Goal: Task Accomplishment & Management: Manage account settings

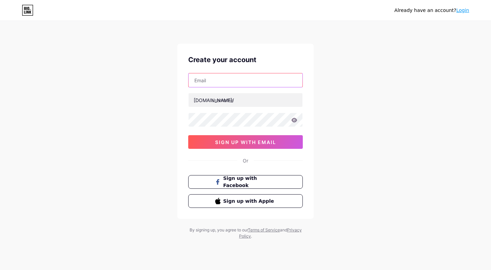
click at [230, 86] on input "text" at bounding box center [246, 80] width 114 height 14
click at [341, 198] on div "Already have an account? Login Create your account [DOMAIN_NAME]/ sign up with …" at bounding box center [245, 130] width 491 height 261
click at [239, 85] on input "text" at bounding box center [246, 80] width 114 height 14
paste input "[EMAIL_ADDRESS][DOMAIN_NAME]"
type input "[EMAIL_ADDRESS][DOMAIN_NAME]"
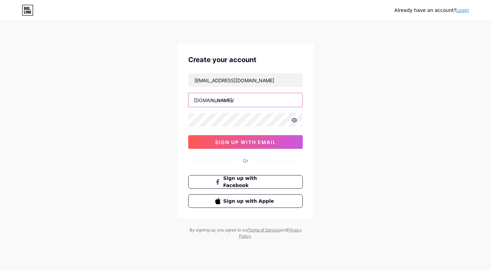
click at [236, 101] on input "text" at bounding box center [246, 100] width 114 height 14
type input "veervrit"
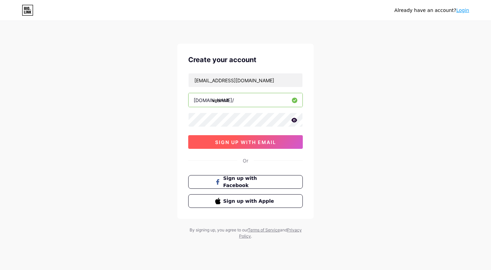
click at [222, 138] on button "sign up with email" at bounding box center [245, 142] width 115 height 14
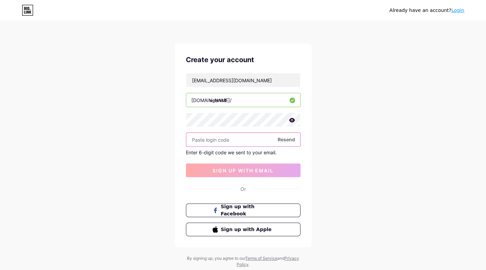
paste input "734908"
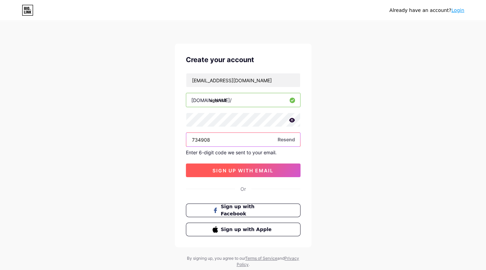
type input "734908"
click at [228, 169] on span "sign up with email" at bounding box center [242, 170] width 61 height 6
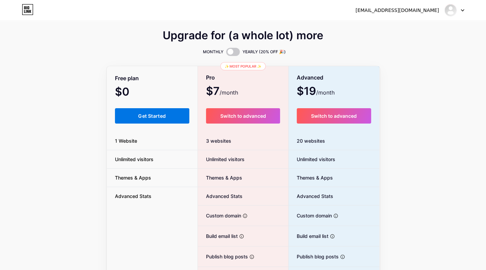
click at [172, 117] on button "Get Started" at bounding box center [152, 115] width 75 height 15
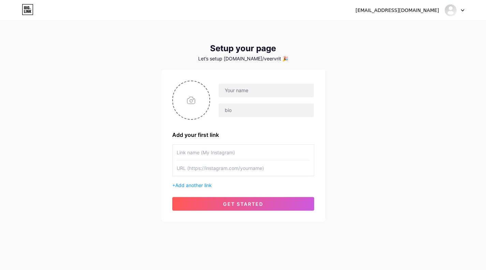
click at [409, 14] on div "[EMAIL_ADDRESS][DOMAIN_NAME]" at bounding box center [409, 10] width 109 height 12
click at [459, 11] on div at bounding box center [454, 10] width 20 height 12
click at [428, 27] on link "Dashboard" at bounding box center [421, 28] width 85 height 18
click at [464, 10] on icon at bounding box center [462, 11] width 3 height 2
click at [372, 74] on div "[EMAIL_ADDRESS][DOMAIN_NAME] Dashboard Logout Setup your page Let’s setup [DOMA…" at bounding box center [243, 121] width 486 height 243
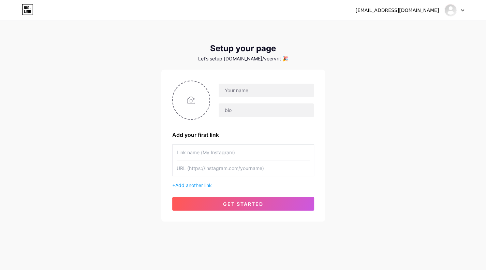
click at [193, 150] on input "text" at bounding box center [243, 152] width 133 height 15
type input "Insta"
type input "1"
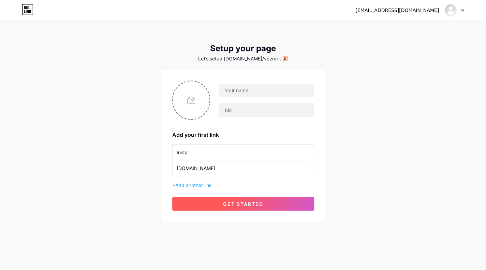
type input "[DOMAIN_NAME]"
click at [213, 201] on button "get started" at bounding box center [243, 204] width 142 height 14
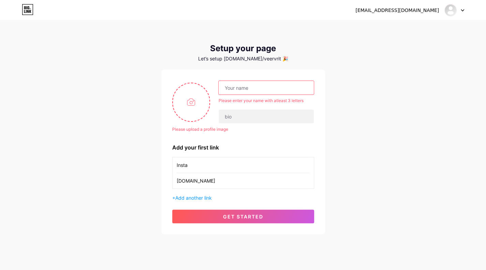
click at [239, 85] on input "text" at bounding box center [266, 88] width 95 height 14
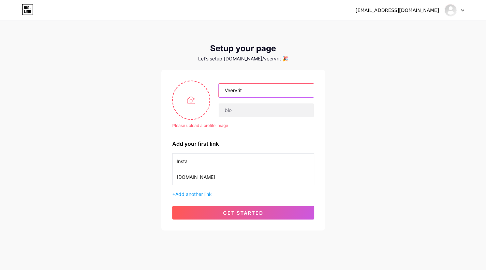
type input "Veervrit"
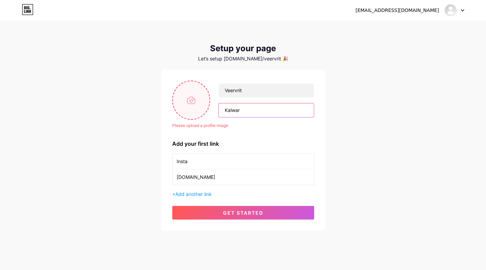
type input "Kalwar"
click at [197, 101] on input "file" at bounding box center [191, 100] width 37 height 38
type input "C:\fakepath\Brand Logo1.jpg"
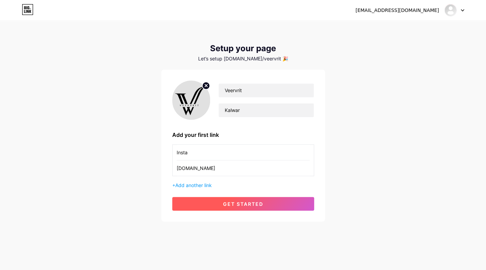
click at [243, 206] on span "get started" at bounding box center [243, 204] width 40 height 6
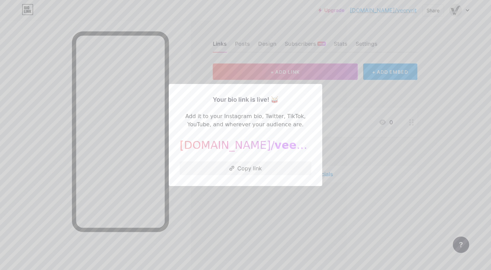
click at [270, 186] on div "Your bio link is live! 🥁 Add it to your Instagram bio, Twitter, TikTok, YouTube…" at bounding box center [245, 135] width 153 height 102
click at [337, 122] on div at bounding box center [245, 135] width 491 height 270
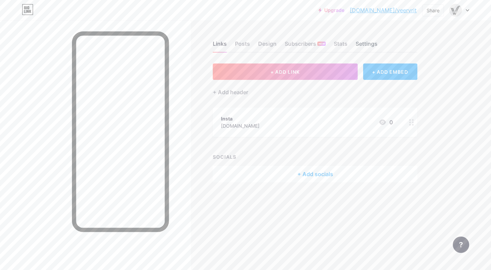
click at [356, 42] on div "Settings" at bounding box center [367, 46] width 22 height 12
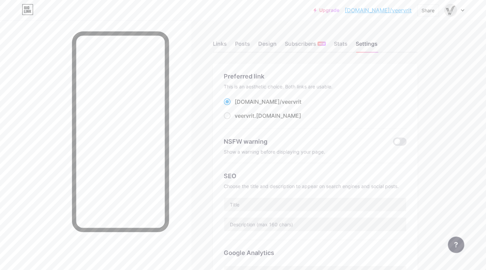
click at [457, 11] on div at bounding box center [454, 10] width 20 height 12
click at [431, 58] on div "+ Add a new page" at bounding box center [422, 59] width 76 height 7
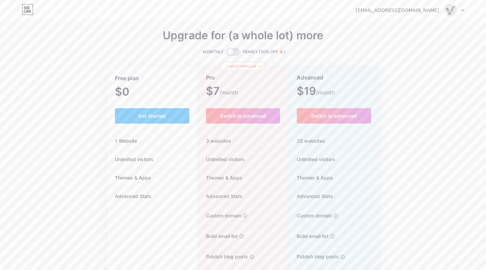
click at [463, 10] on icon at bounding box center [462, 10] width 3 height 2
click at [416, 26] on link "Dashboard" at bounding box center [421, 28] width 85 height 18
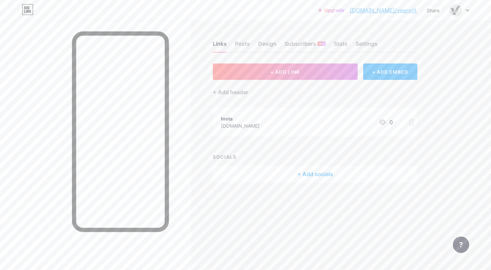
click at [400, 9] on link "[DOMAIN_NAME]/veervrit" at bounding box center [383, 10] width 67 height 8
click at [411, 121] on icon at bounding box center [411, 122] width 5 height 6
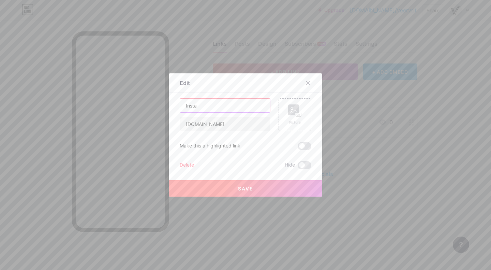
click at [245, 108] on input "Insta" at bounding box center [225, 106] width 90 height 14
type input "TeleCaller Wallet"
click at [220, 134] on div "TeleCaller Wallet [DOMAIN_NAME] Picture Make this a highlighted link Delete Hid…" at bounding box center [246, 133] width 132 height 71
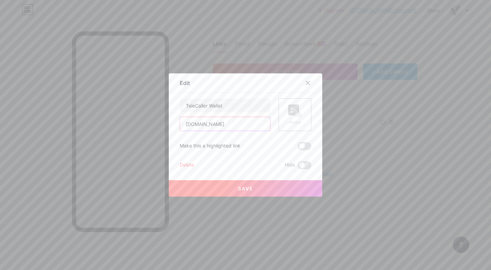
click at [216, 127] on input "[DOMAIN_NAME]" at bounding box center [225, 124] width 90 height 14
paste input "[URL][DOMAIN_NAME]"
type input "[URL][DOMAIN_NAME]"
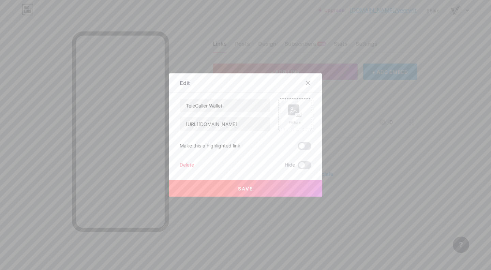
click at [238, 188] on span "Save" at bounding box center [245, 189] width 15 height 6
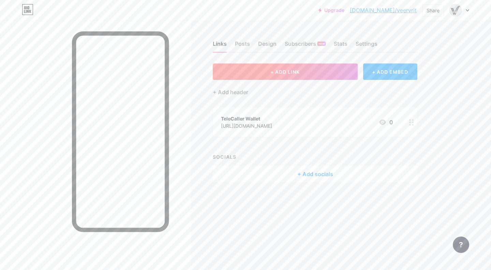
click at [294, 77] on button "+ ADD LINK" at bounding box center [285, 71] width 145 height 16
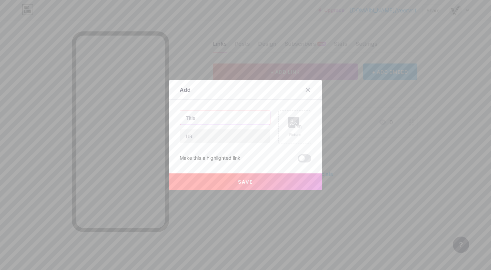
click at [229, 116] on input "text" at bounding box center [225, 118] width 90 height 14
type input "HDFC Loan Entry"
click at [199, 137] on input "text" at bounding box center [225, 136] width 90 height 14
paste input "[URL][DOMAIN_NAME]"
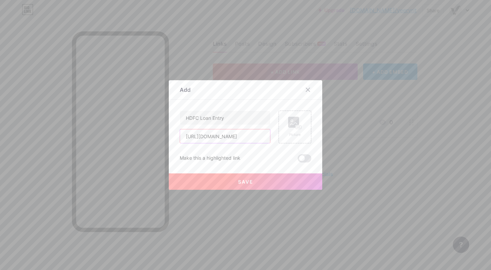
type input "[URL][DOMAIN_NAME]"
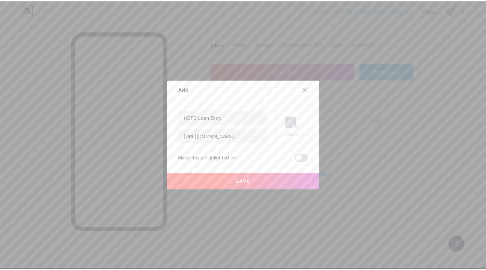
scroll to position [0, 0]
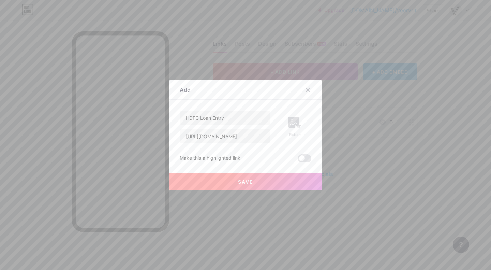
click at [234, 182] on button "Save" at bounding box center [245, 181] width 153 height 16
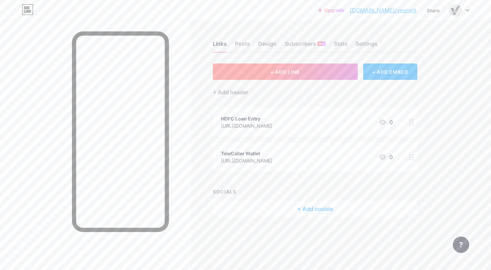
click at [329, 76] on button "+ ADD LINK" at bounding box center [285, 71] width 145 height 16
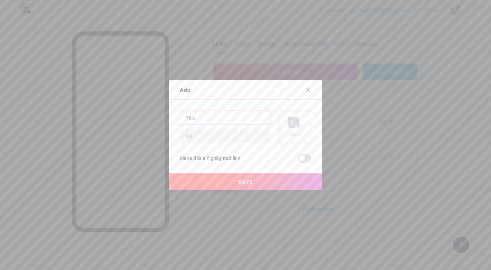
click at [199, 119] on input "text" at bounding box center [225, 118] width 90 height 14
type input "File Login Portal"
click at [190, 133] on input "text" at bounding box center [225, 136] width 90 height 14
paste input "[URL][DOMAIN_NAME]"
type input "[URL][DOMAIN_NAME]"
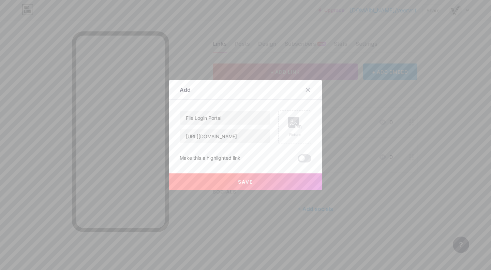
click at [225, 183] on button "Save" at bounding box center [245, 181] width 153 height 16
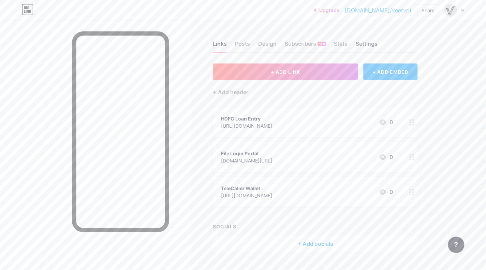
click at [372, 43] on div "Settings" at bounding box center [367, 46] width 22 height 12
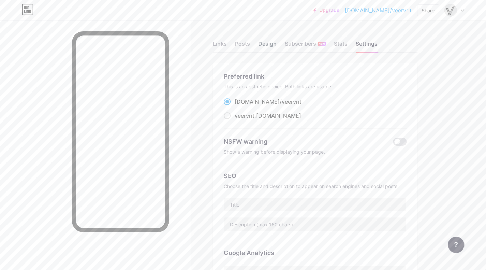
click at [264, 45] on div "Design" at bounding box center [267, 46] width 18 height 12
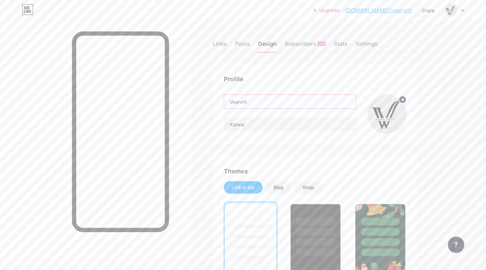
click at [272, 101] on input "Veervrit" at bounding box center [290, 102] width 132 height 14
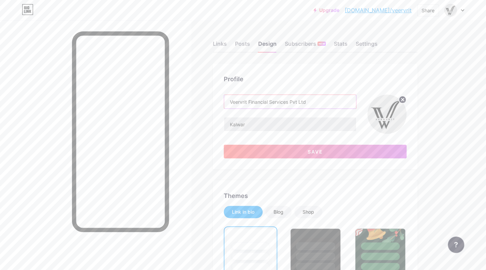
type input "Veervrit Financial Services Pvt Ltd"
click at [264, 119] on input "Kalwar" at bounding box center [290, 124] width 132 height 14
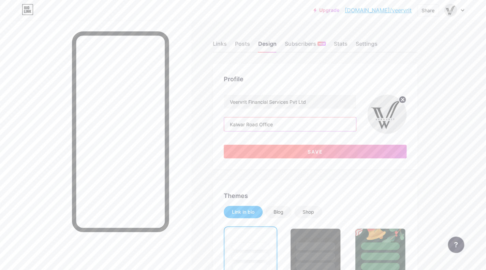
type input "Kalwar Road Office"
click at [302, 152] on button "Save" at bounding box center [315, 152] width 183 height 14
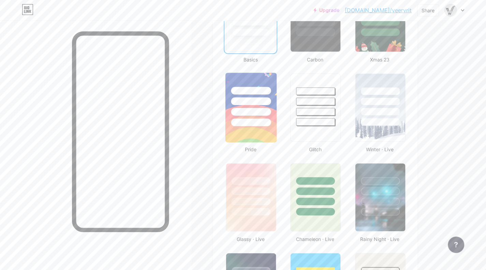
scroll to position [217, 0]
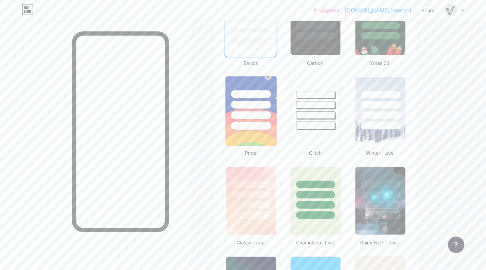
click at [265, 80] on div at bounding box center [250, 103] width 51 height 54
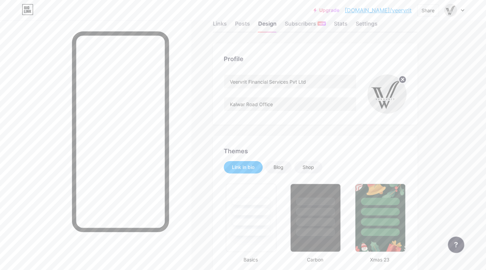
scroll to position [0, 0]
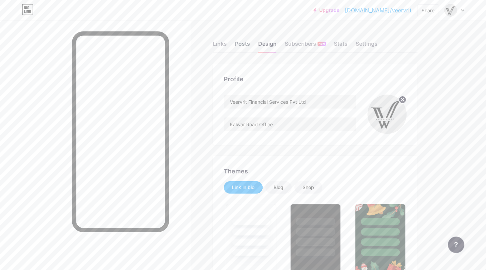
click at [249, 47] on div "Posts" at bounding box center [242, 46] width 15 height 12
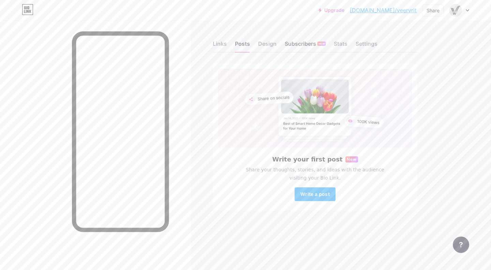
click at [298, 45] on div "Subscribers NEW" at bounding box center [305, 46] width 41 height 12
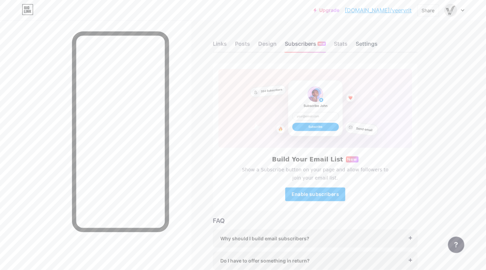
click at [361, 42] on div "Settings" at bounding box center [367, 46] width 22 height 12
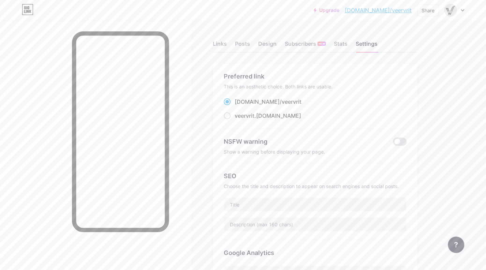
click at [462, 10] on icon at bounding box center [462, 10] width 3 height 2
click at [415, 76] on link "Account settings" at bounding box center [421, 77] width 85 height 18
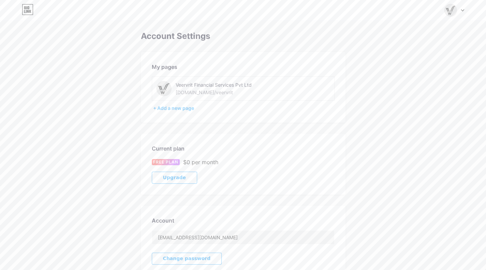
click at [220, 96] on div "Veervrit Financial Services Pvt Ltd [DOMAIN_NAME]/veervrit" at bounding box center [243, 88] width 183 height 24
click at [210, 92] on div "[DOMAIN_NAME]/veervrit" at bounding box center [204, 92] width 57 height 7
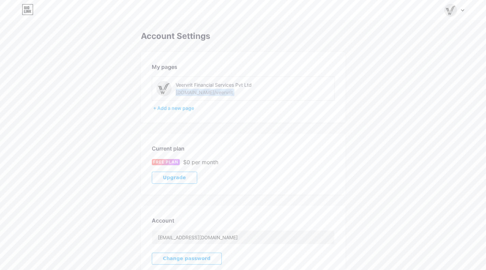
click at [210, 92] on div "[DOMAIN_NAME]/veervrit" at bounding box center [204, 92] width 57 height 7
click at [220, 93] on div "Veervrit Financial Services Pvt Ltd [DOMAIN_NAME]/veervrit" at bounding box center [224, 88] width 97 height 15
click at [28, 8] on icon at bounding box center [28, 7] width 2 height 3
